Goal: Information Seeking & Learning: Learn about a topic

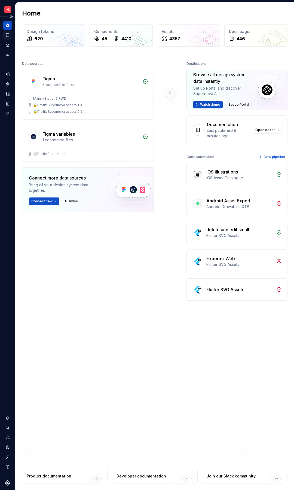
click at [8, 36] on icon "Documentation" at bounding box center [8, 35] width 2 height 3
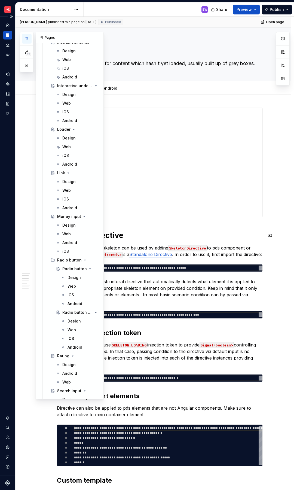
scroll to position [2137, 0]
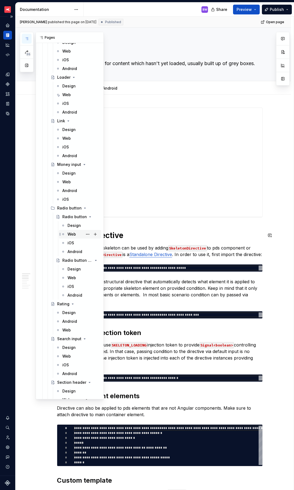
click at [70, 234] on div "Web" at bounding box center [72, 234] width 8 height 5
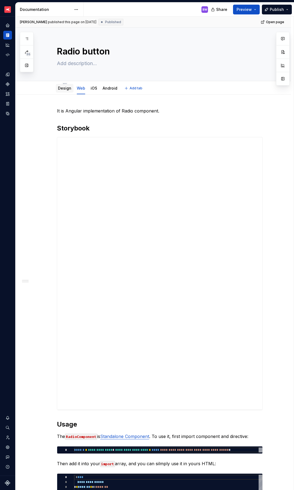
click at [62, 90] on link "Design" at bounding box center [64, 88] width 13 height 5
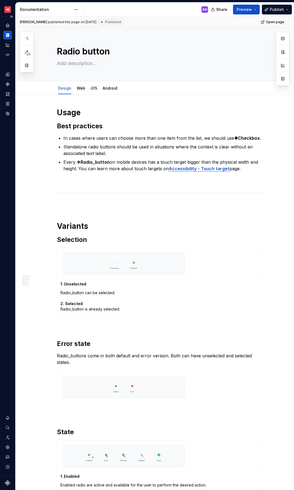
type textarea "*"
